Goal: Book appointment/travel/reservation

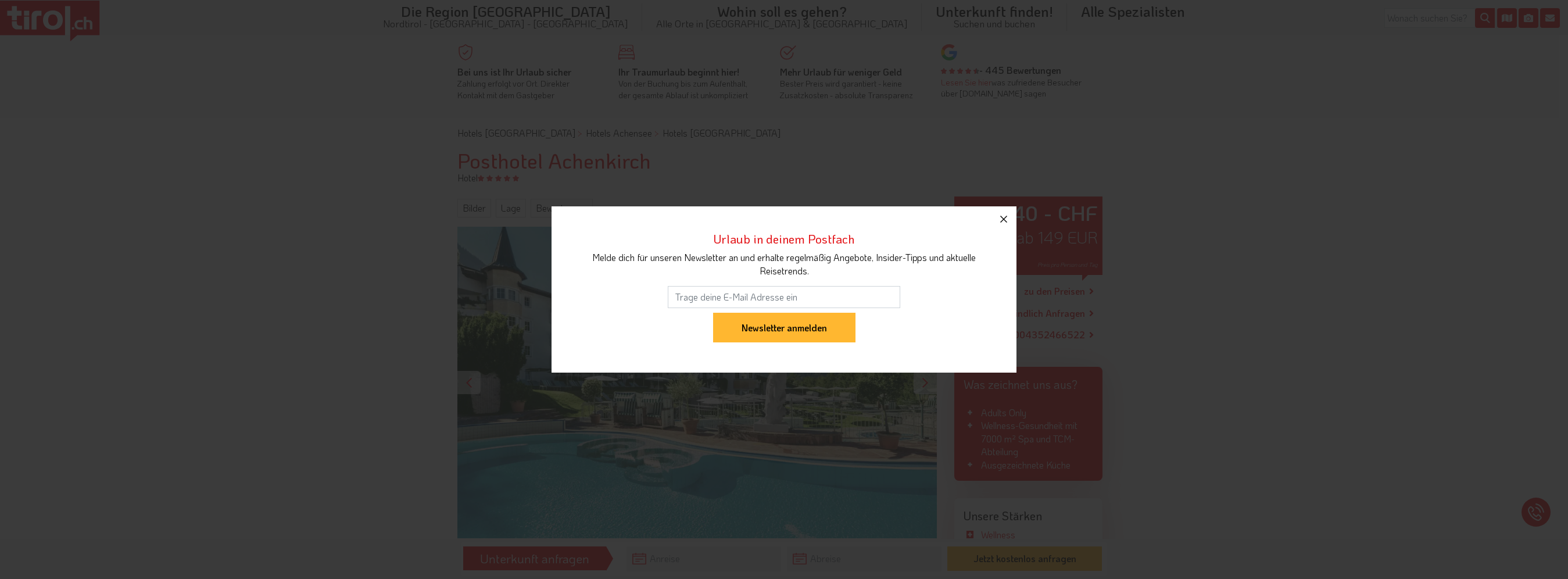
click at [1005, 215] on icon "button" at bounding box center [1004, 219] width 13 height 13
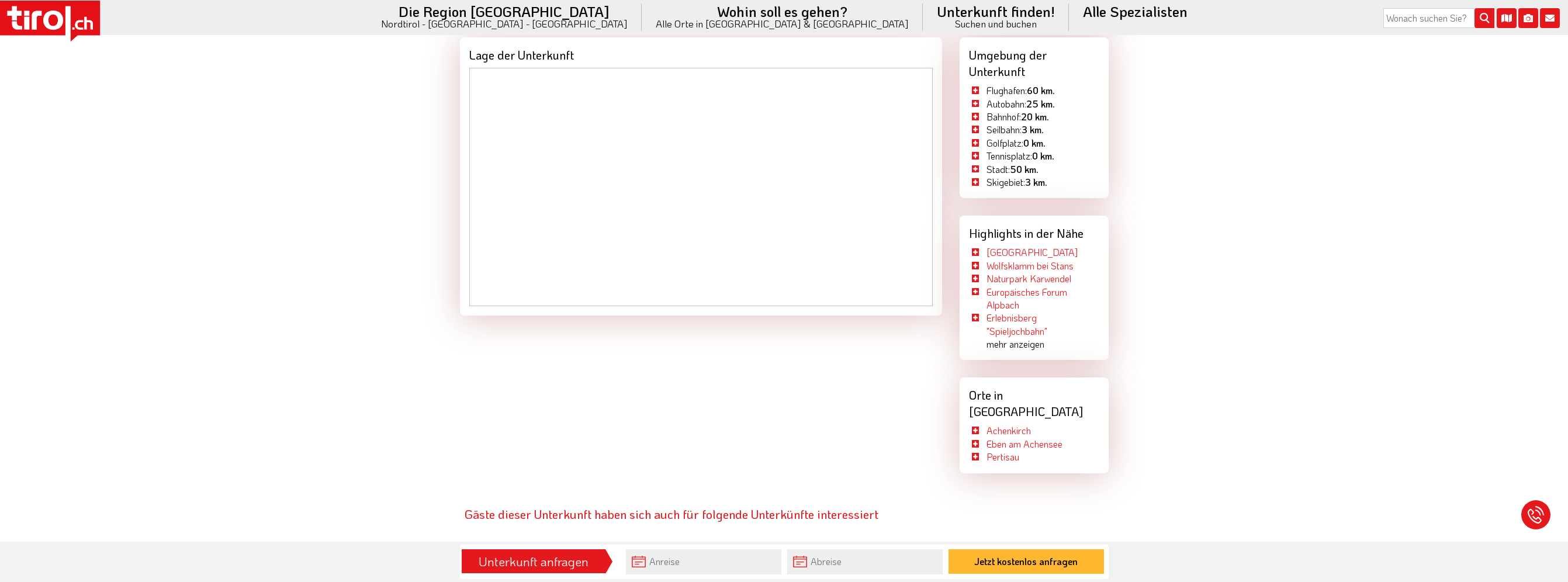
scroll to position [982, 0]
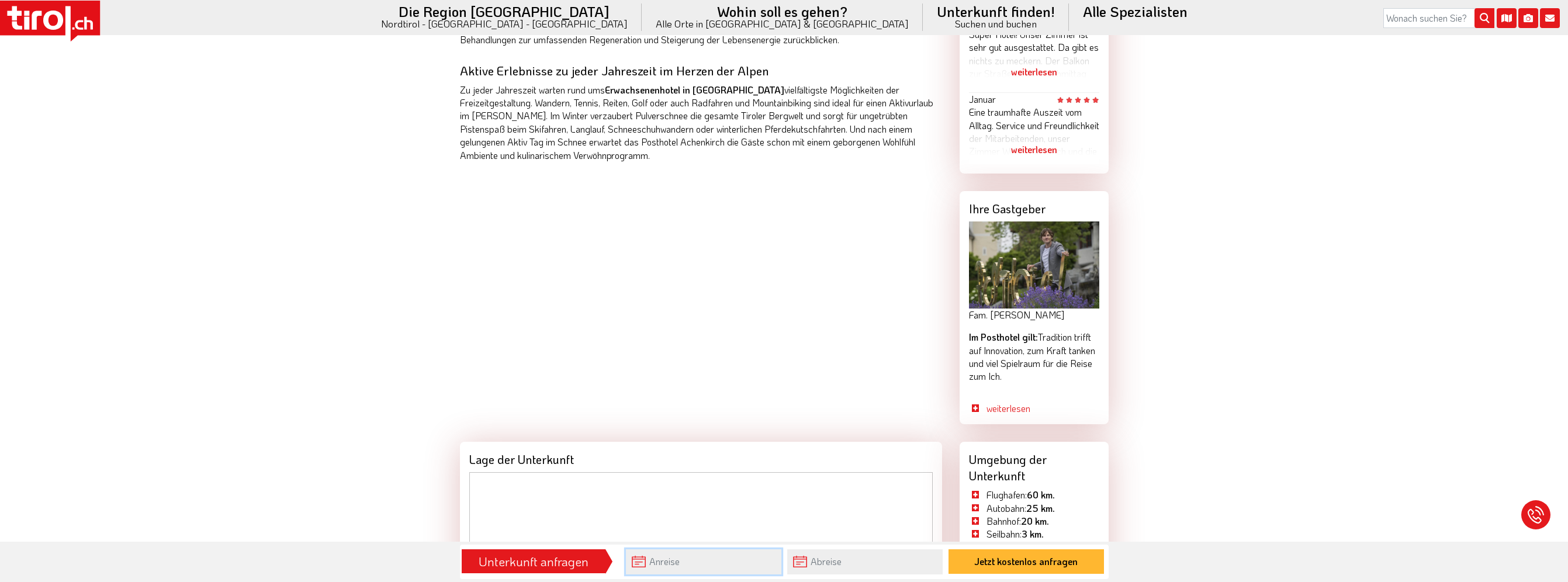
click at [679, 565] on input "text" at bounding box center [703, 562] width 156 height 25
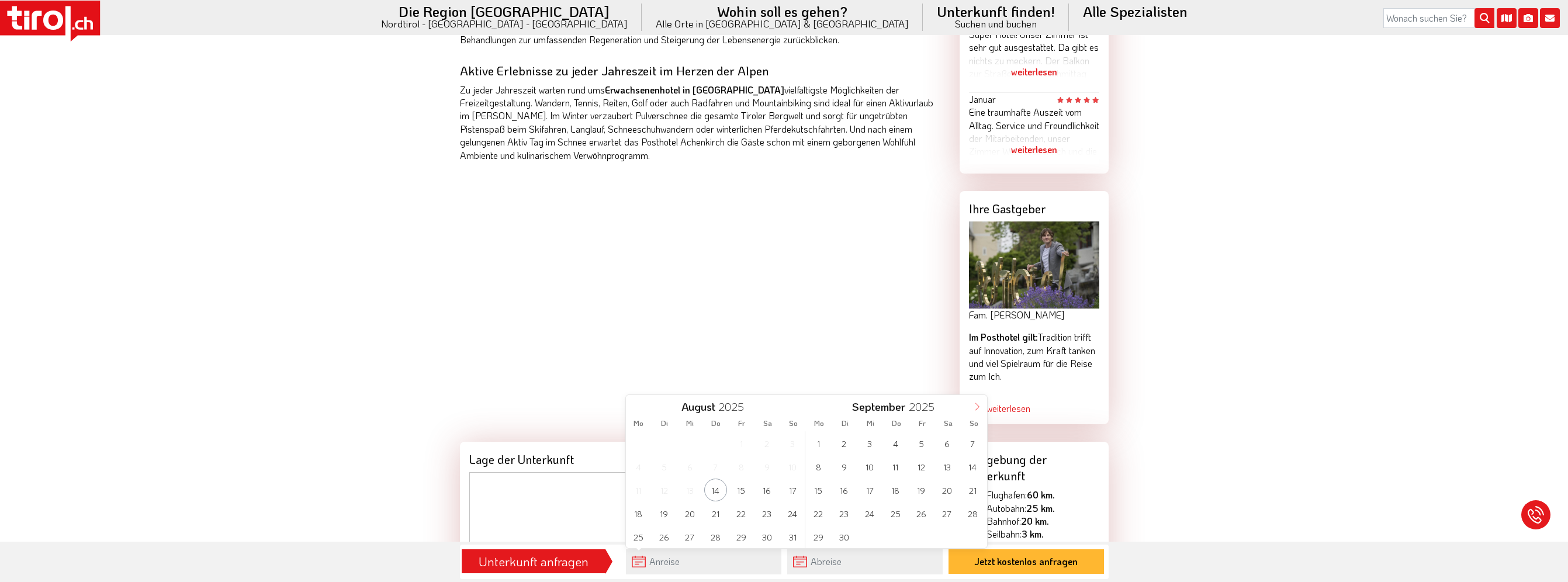
click at [979, 406] on icon at bounding box center [977, 407] width 8 height 8
click at [976, 469] on span "12" at bounding box center [973, 467] width 23 height 23
click at [716, 493] on span "16" at bounding box center [716, 490] width 23 height 23
type input "[DATE]"
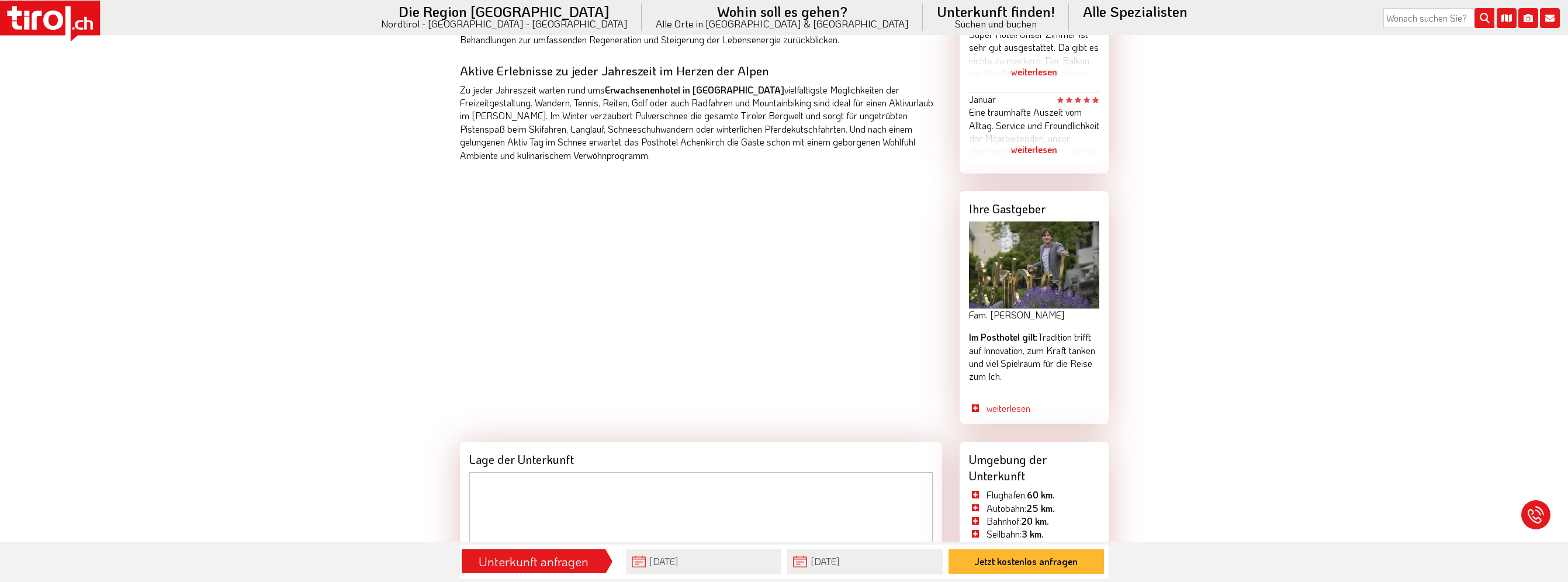
click at [1242, 413] on div "Hotels Nordtirol Hotels Achensee Hotels Achenkirch Posthotel [GEOGRAPHIC_DATA] …" at bounding box center [784, 247] width 1568 height 2220
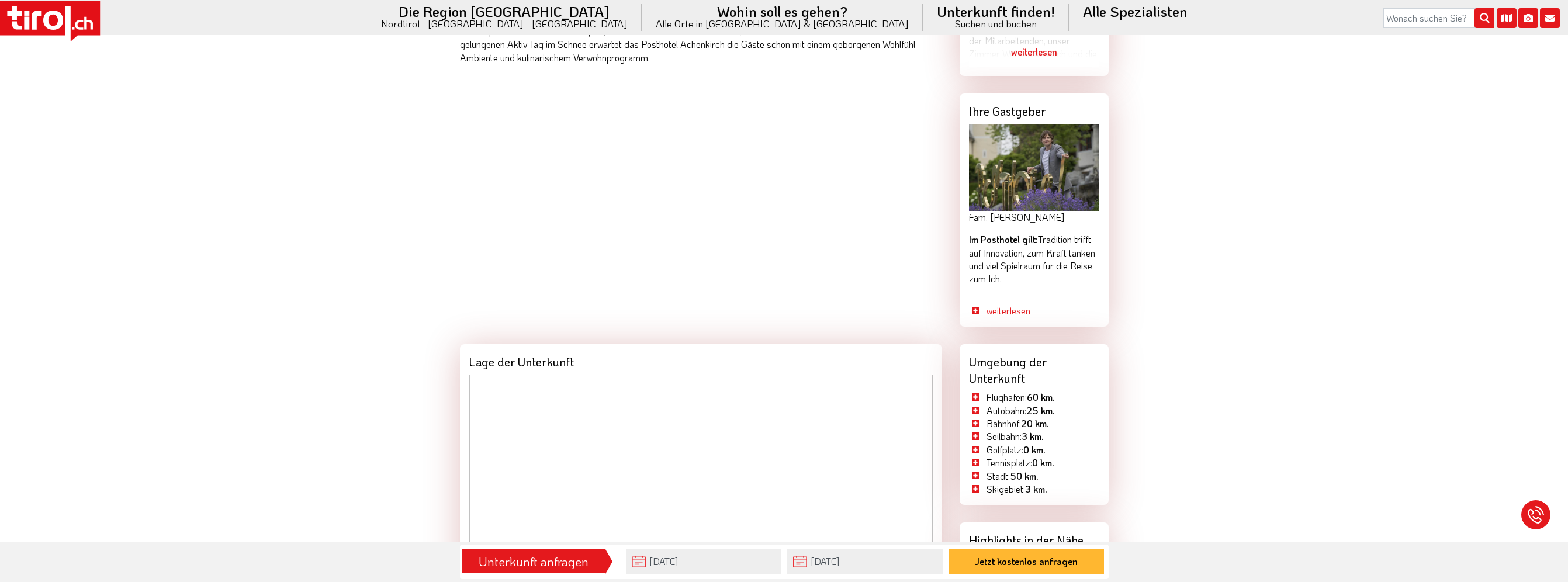
scroll to position [1192, 0]
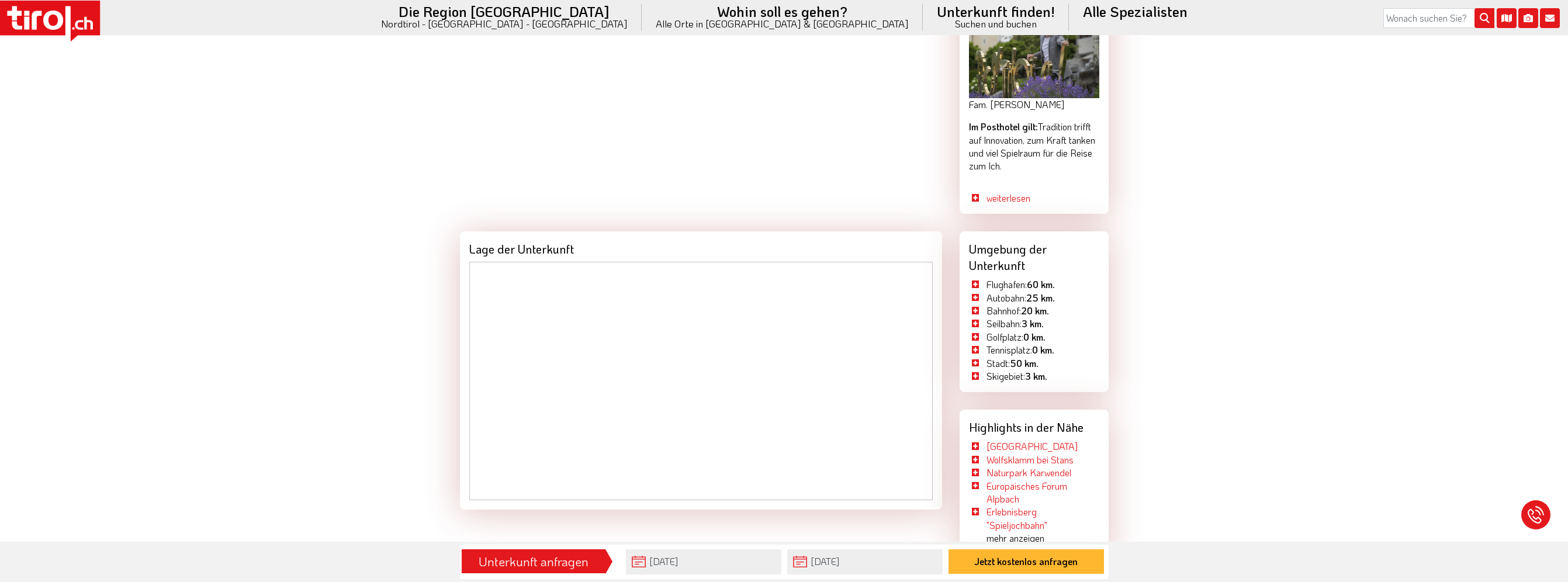
click at [569, 561] on div "Unterkunft anfragen" at bounding box center [533, 562] width 137 height 20
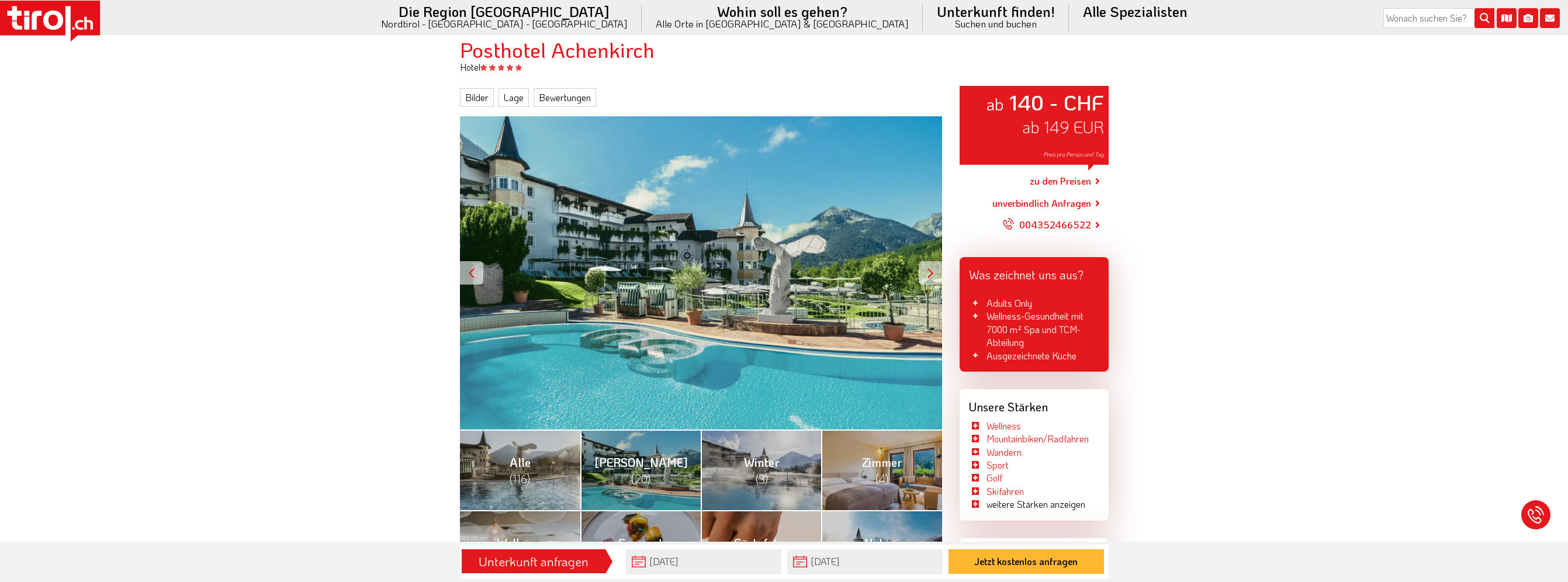
scroll to position [0, 0]
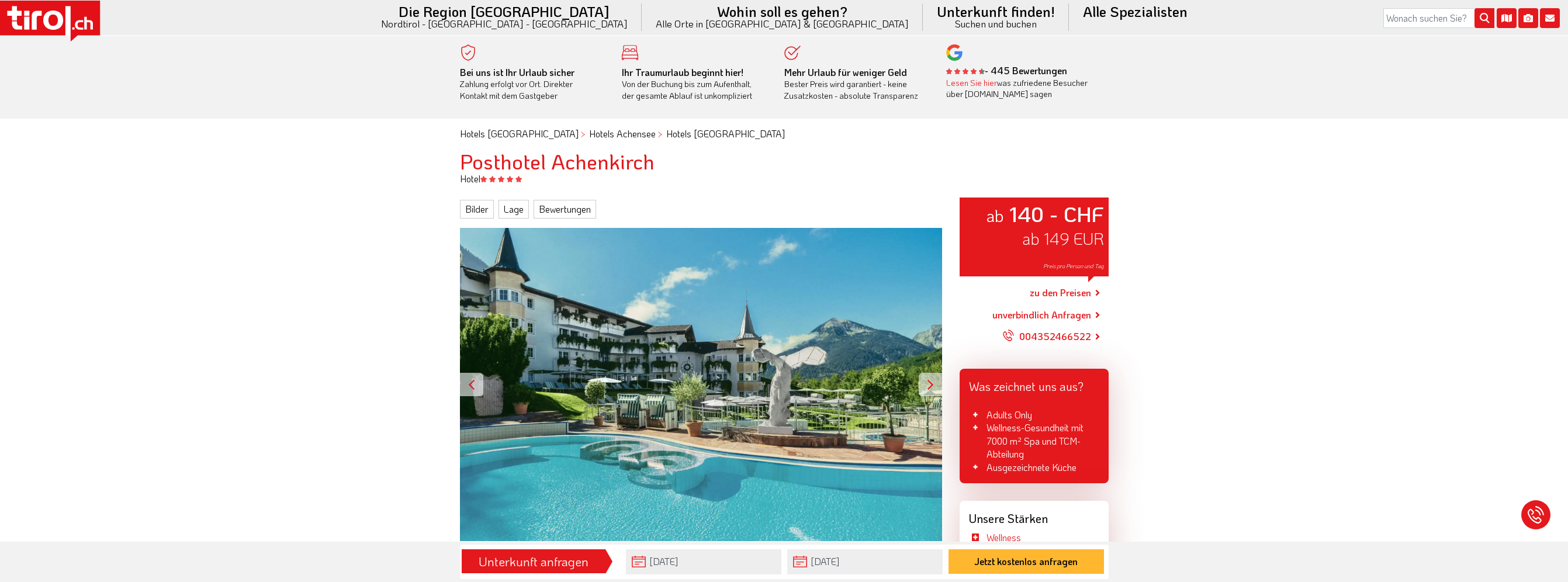
click at [1055, 289] on link "zu den Preisen" at bounding box center [1060, 293] width 61 height 29
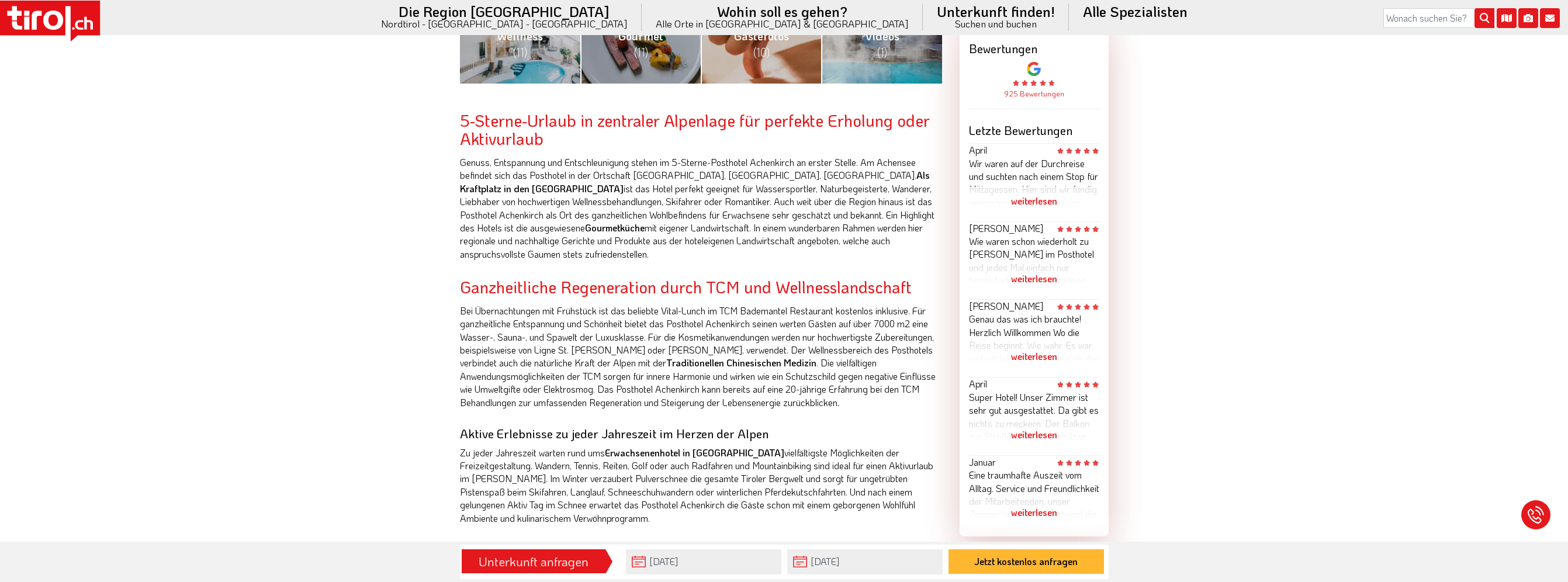
scroll to position [701, 0]
